Goal: Transaction & Acquisition: Purchase product/service

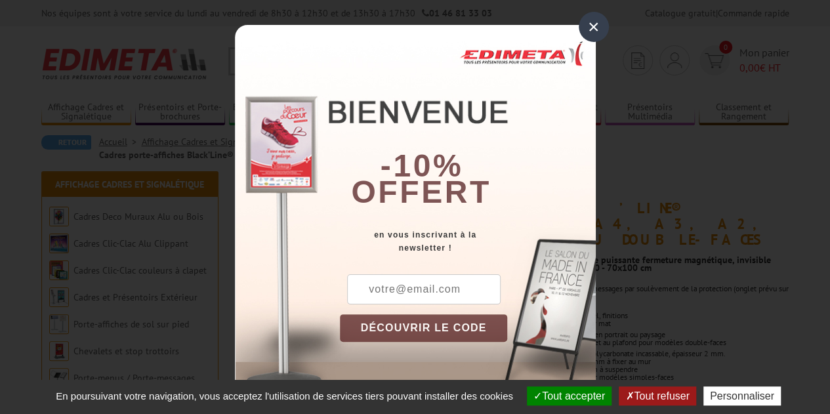
click at [601, 27] on div "×" at bounding box center [594, 27] width 30 height 30
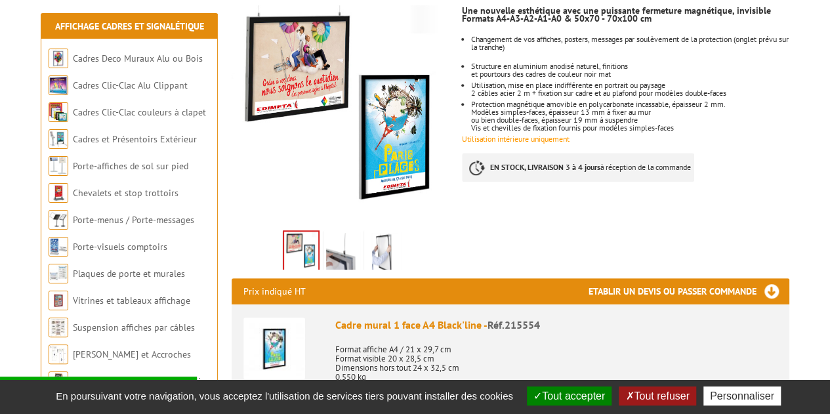
scroll to position [271, 0]
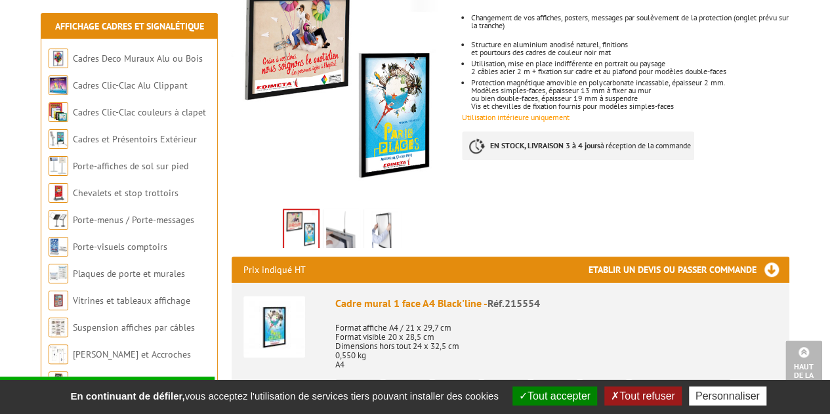
click at [339, 211] on img at bounding box center [342, 231] width 32 height 41
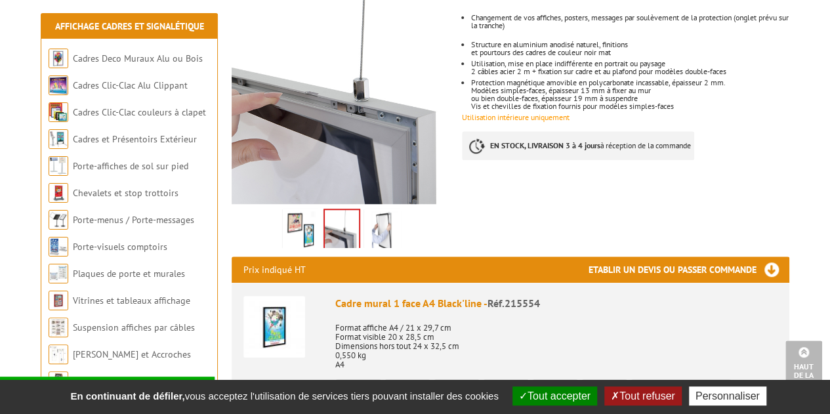
click at [387, 213] on img at bounding box center [383, 231] width 32 height 41
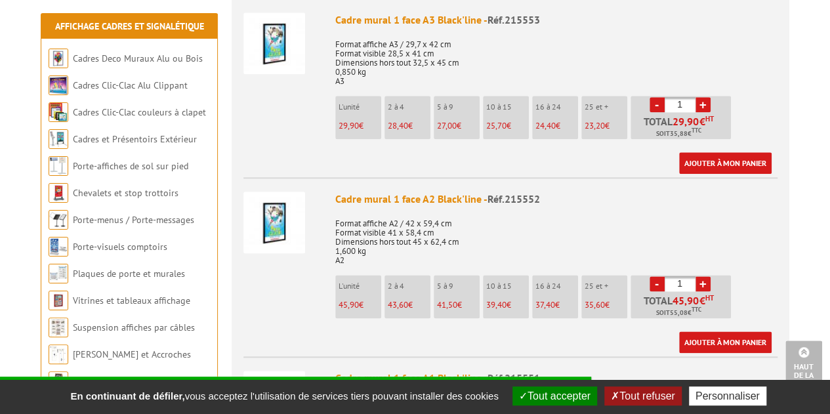
scroll to position [753, 0]
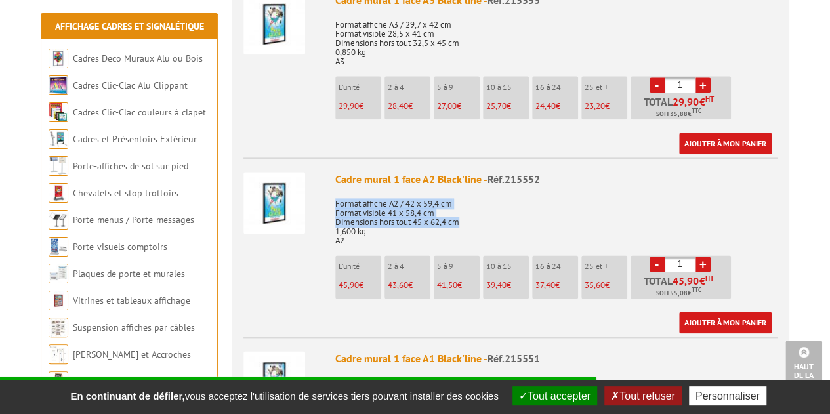
drag, startPoint x: 459, startPoint y: 206, endPoint x: 333, endPoint y: 190, distance: 127.0
click at [333, 190] on li "Cadre mural 1 face A2 Black'line - Réf.215552 Format affiche A2 / 42 x 59,4 cm …" at bounding box center [510, 246] width 534 height 176
copy p "Format affiche A2 / 42 x 59,4 cm Format visible 41 x 58,4 cm Dimensions hors to…"
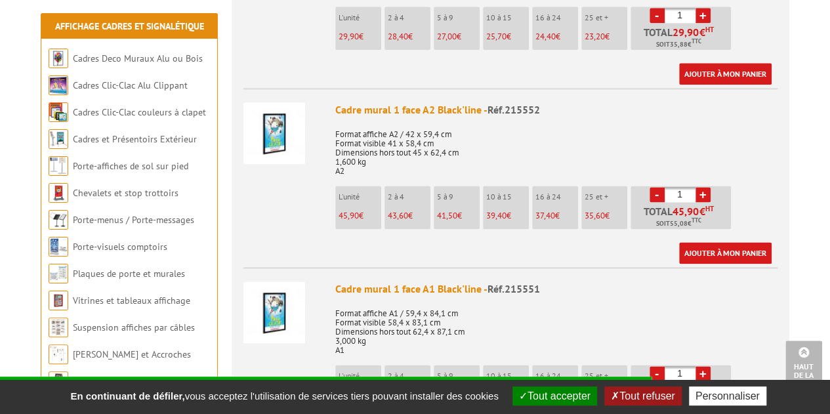
scroll to position [824, 0]
